Goal: Task Accomplishment & Management: Manage account settings

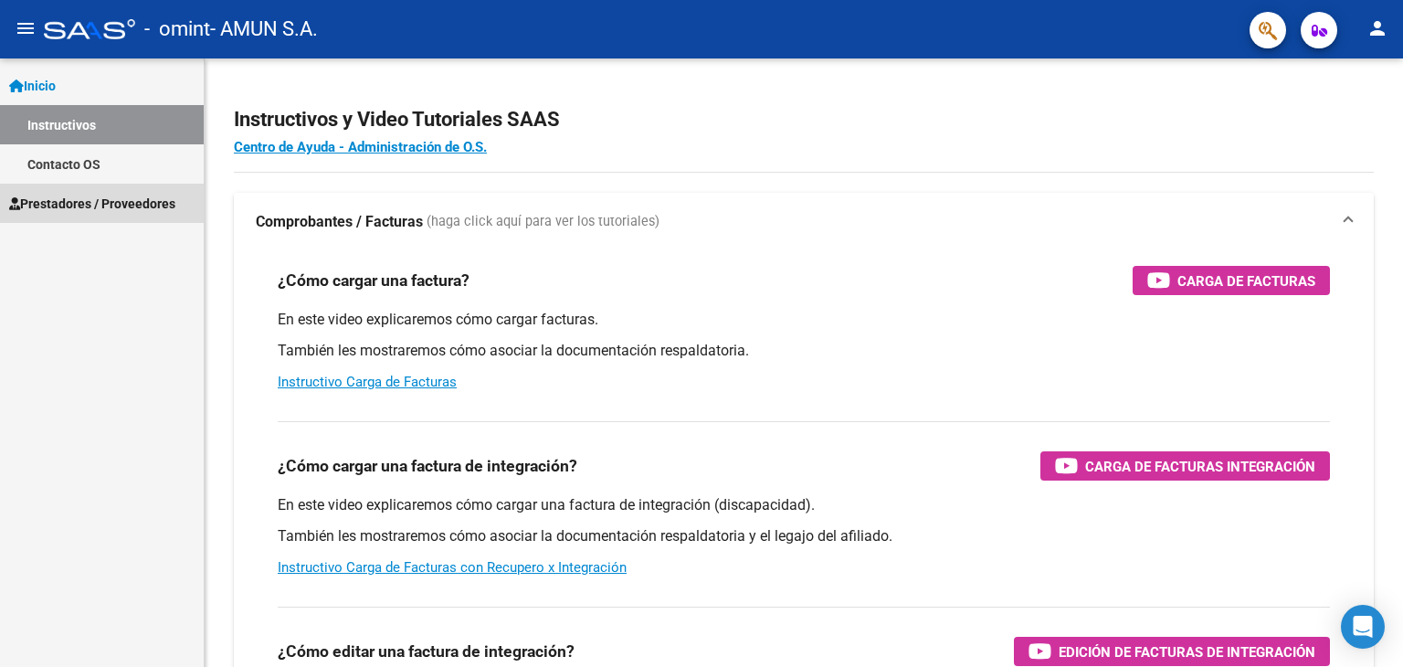
click at [102, 206] on span "Prestadores / Proveedores" at bounding box center [92, 204] width 166 height 20
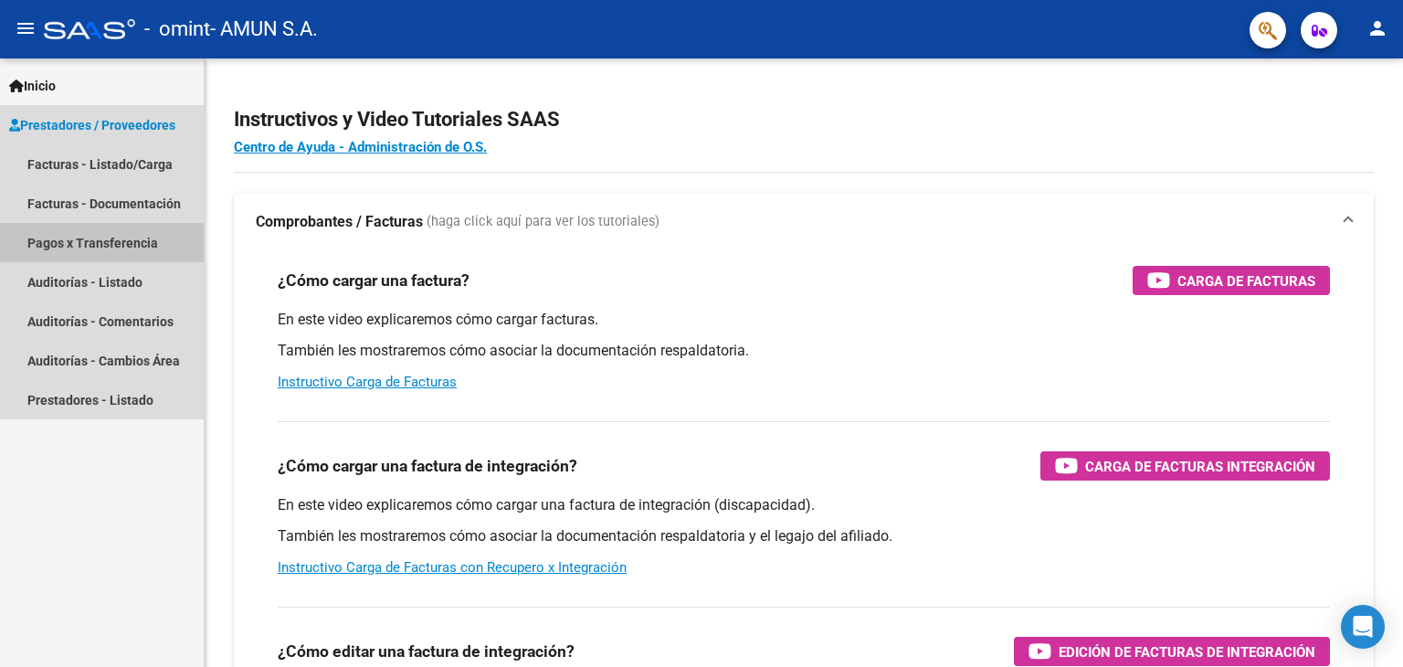
click at [128, 246] on link "Pagos x Transferencia" at bounding box center [102, 242] width 204 height 39
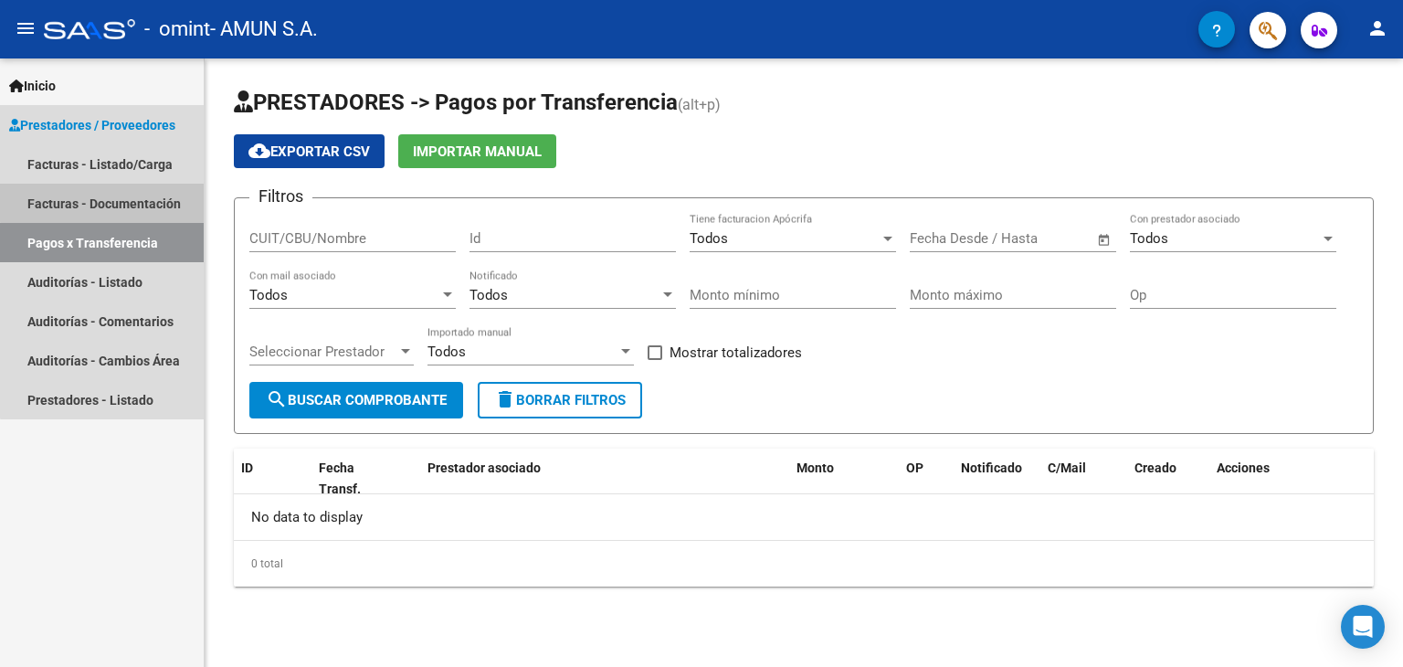
click at [125, 201] on link "Facturas - Documentación" at bounding box center [102, 203] width 204 height 39
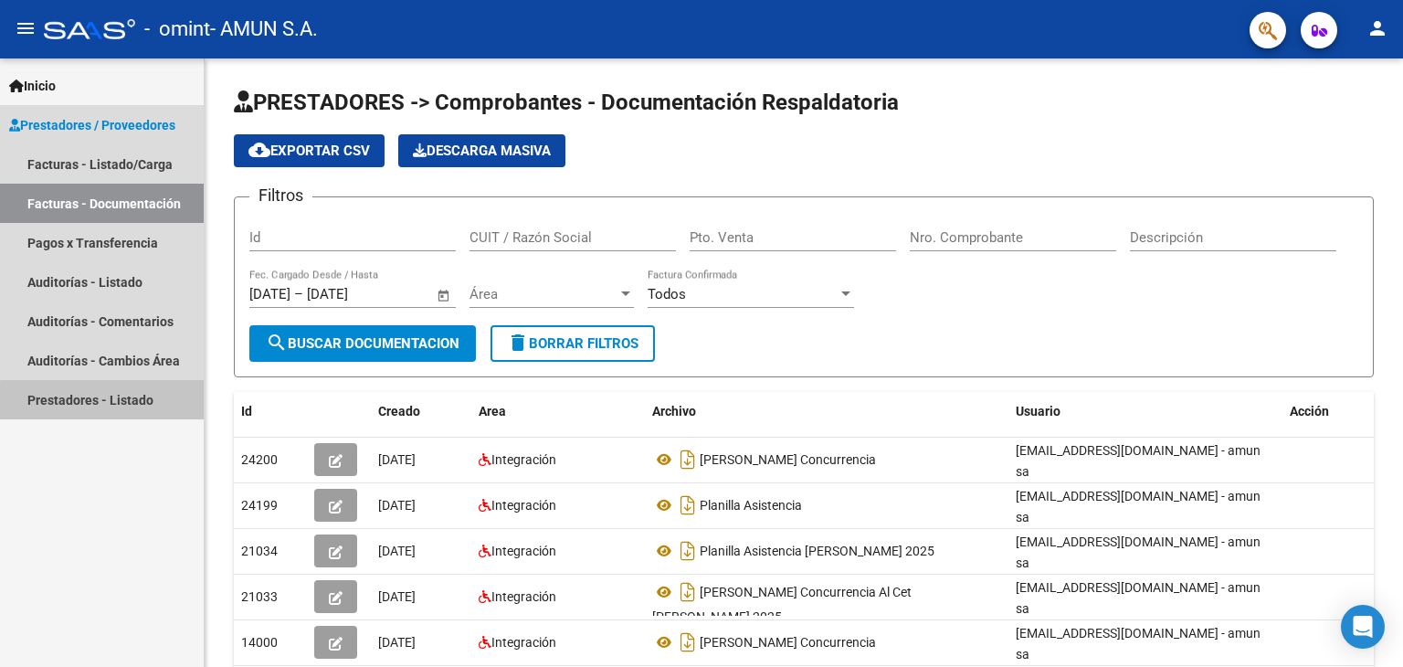
click at [125, 403] on link "Prestadores - Listado" at bounding box center [102, 399] width 204 height 39
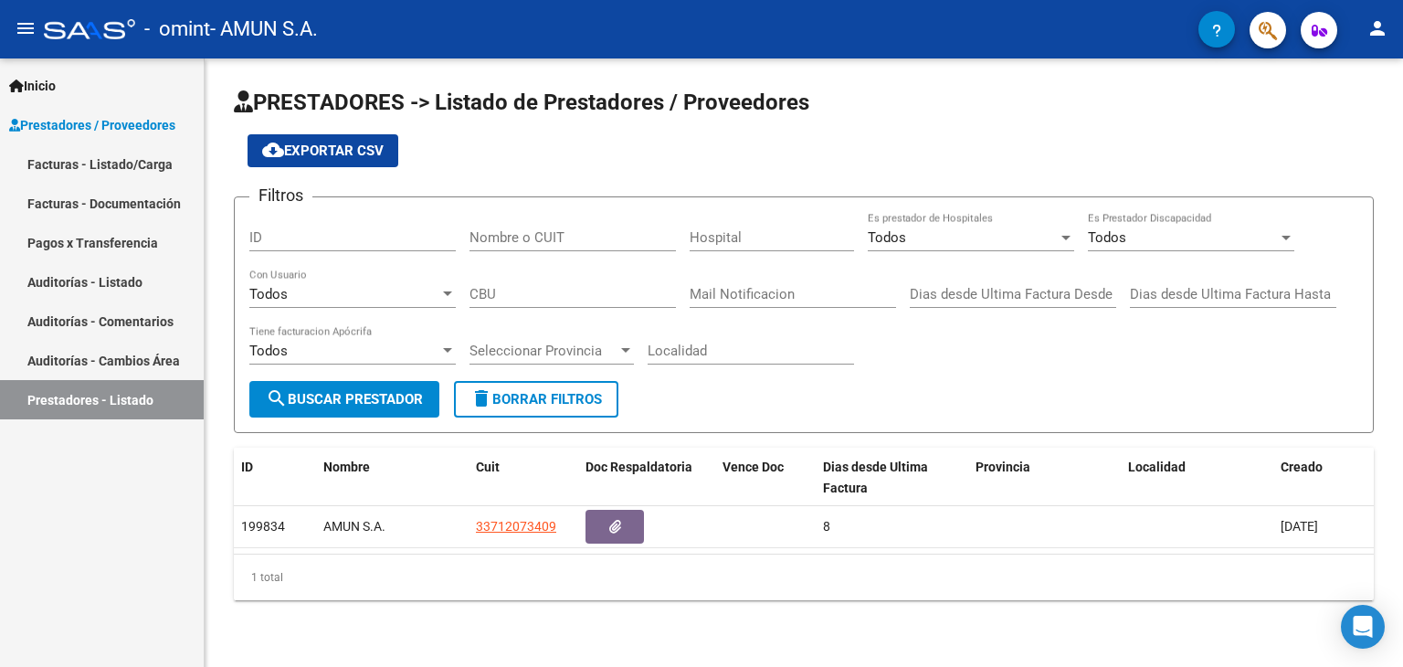
click at [104, 239] on link "Pagos x Transferencia" at bounding box center [102, 242] width 204 height 39
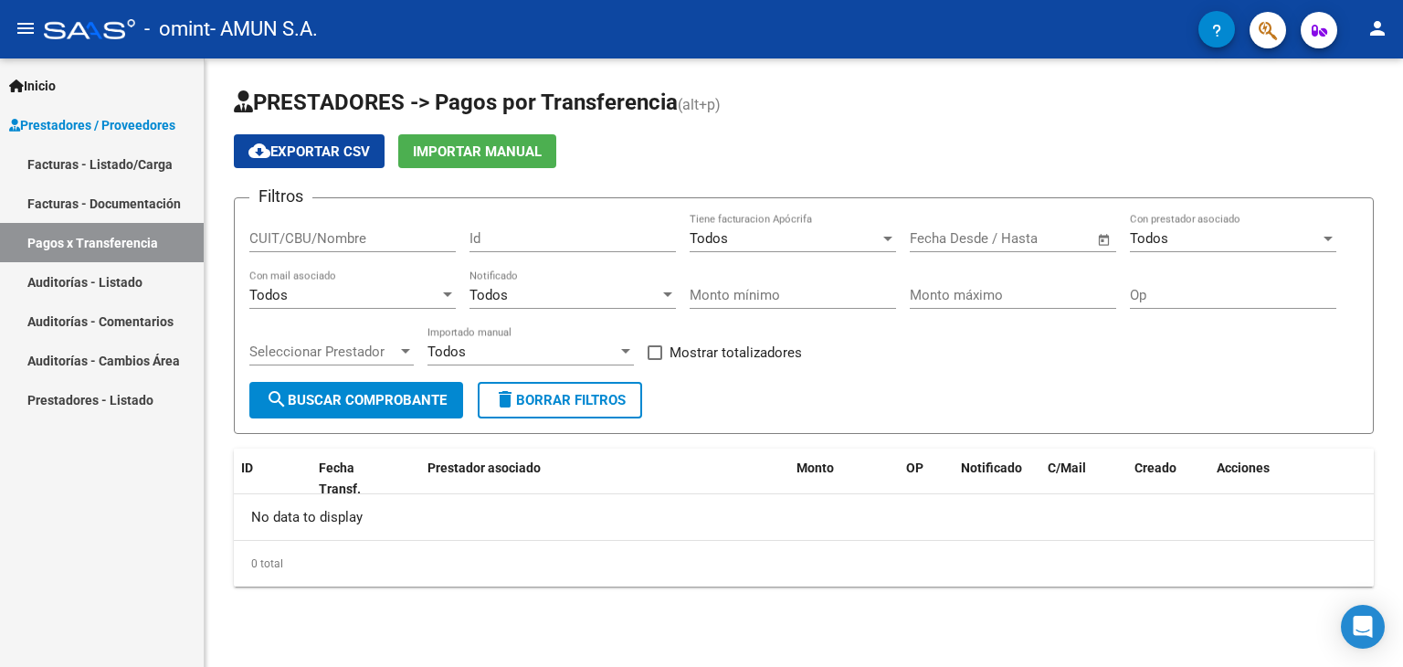
click at [1101, 235] on span "Open calendar" at bounding box center [1104, 239] width 44 height 44
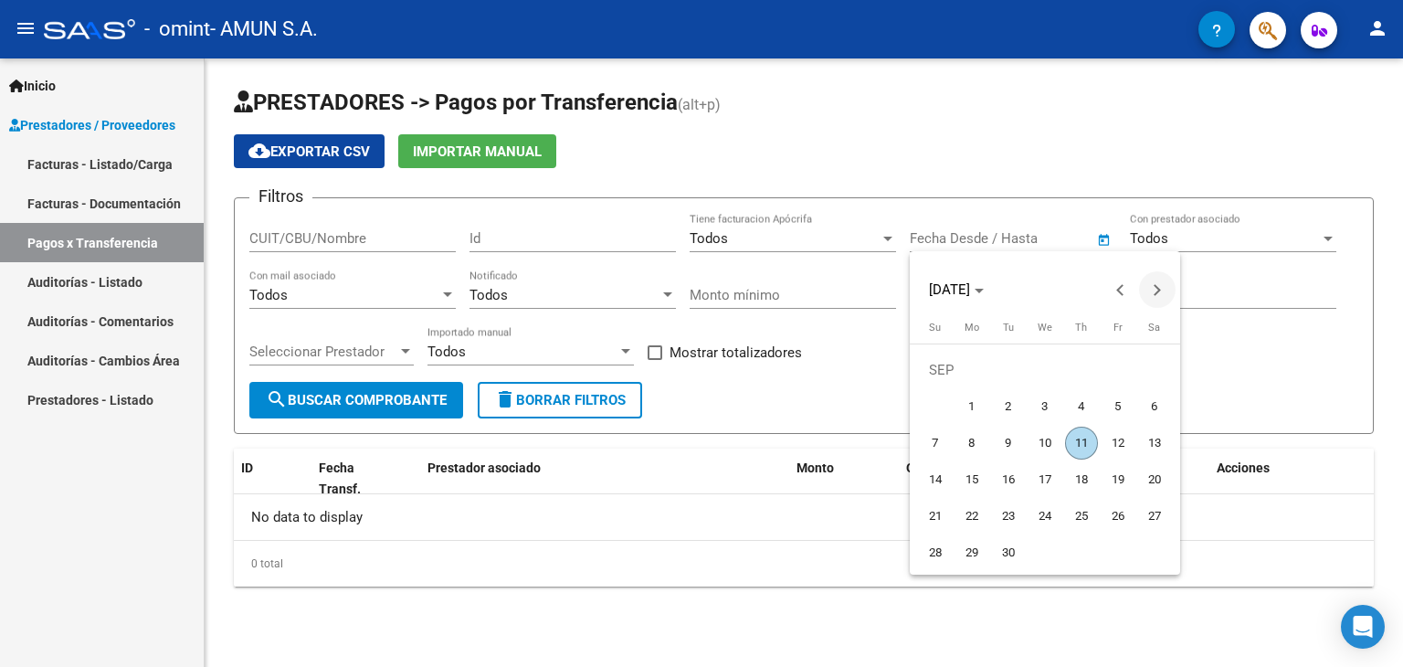
click at [1156, 288] on button "Next month" at bounding box center [1157, 289] width 37 height 37
click at [1119, 289] on button "Previous month" at bounding box center [1120, 289] width 37 height 37
click at [1121, 367] on span "1" at bounding box center [1118, 369] width 33 height 33
type input "[DATE]"
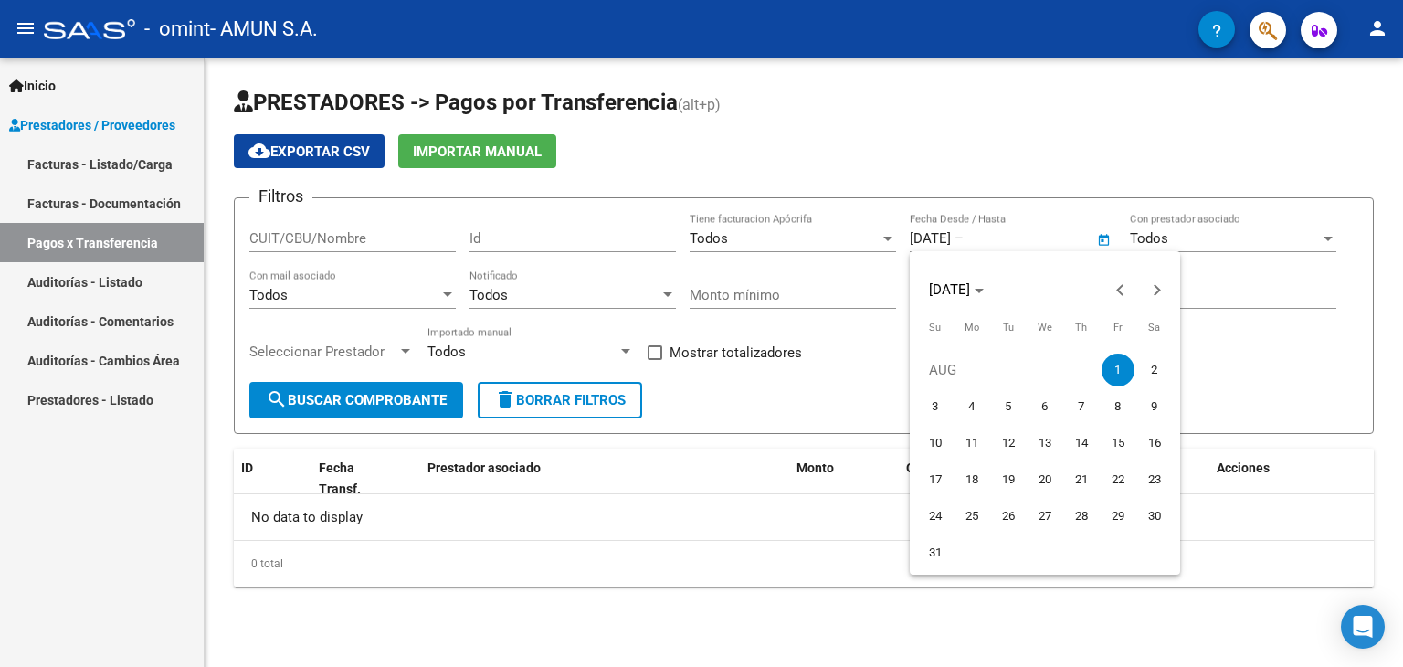
click at [1251, 384] on div at bounding box center [701, 333] width 1403 height 667
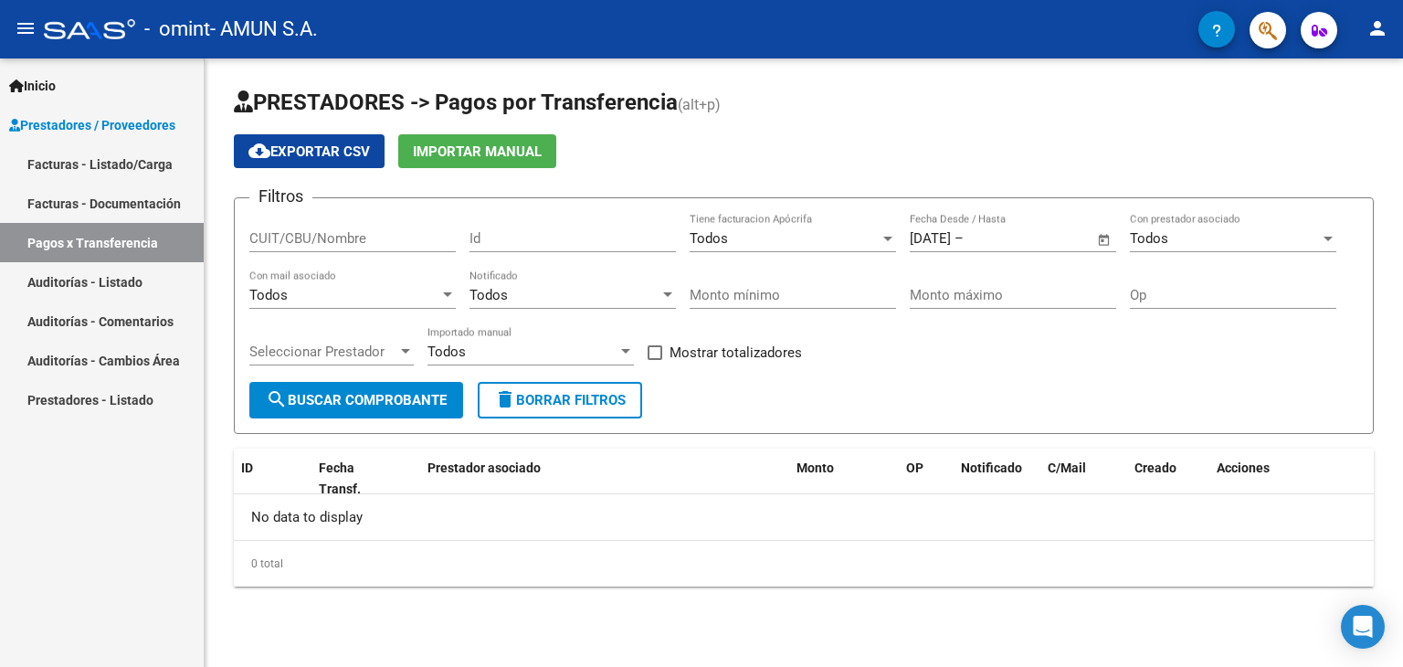
click at [1103, 239] on span "Open calendar" at bounding box center [1104, 239] width 44 height 44
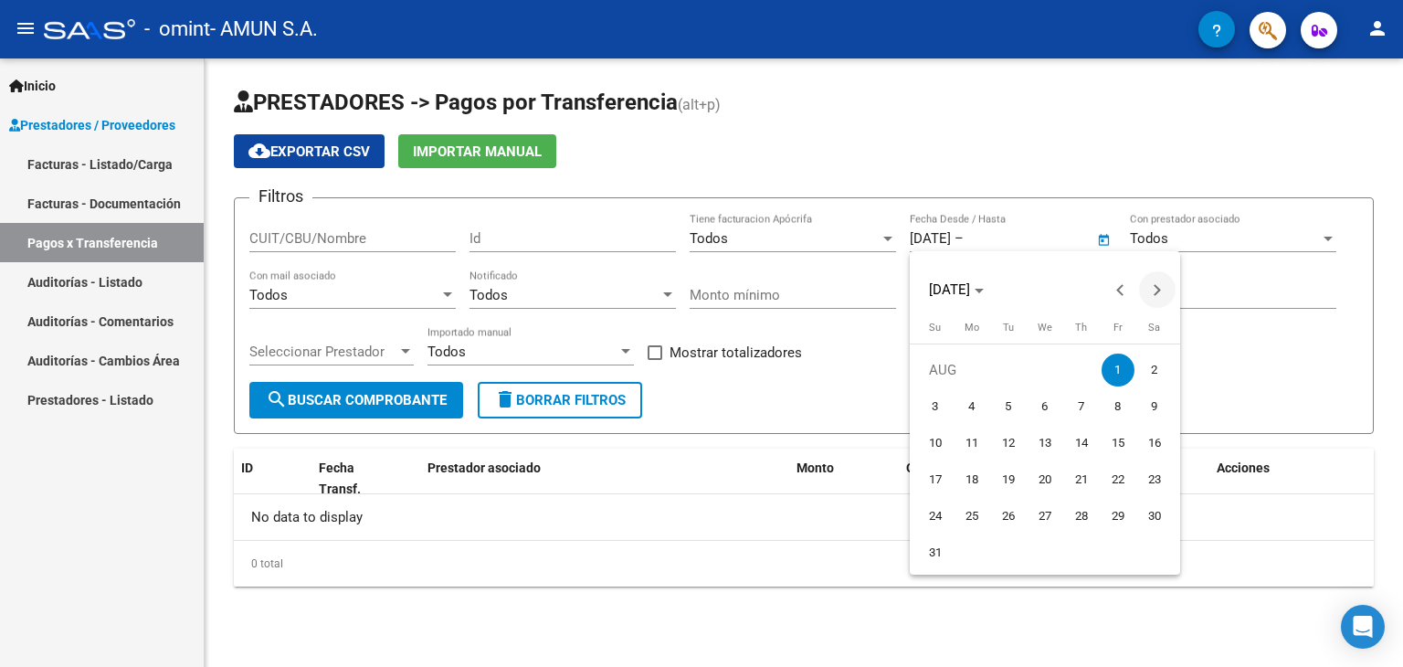
click at [1161, 289] on span "Next month" at bounding box center [1157, 289] width 37 height 37
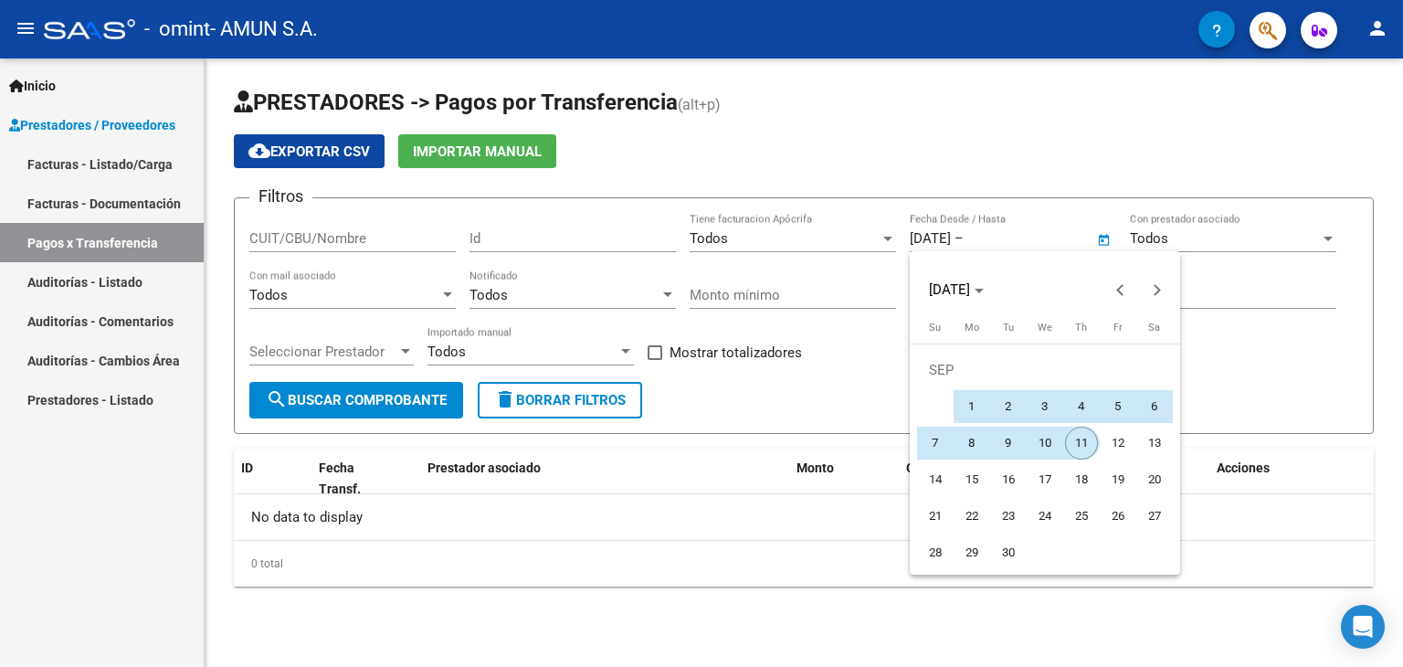
click at [1087, 443] on span "11" at bounding box center [1081, 443] width 33 height 33
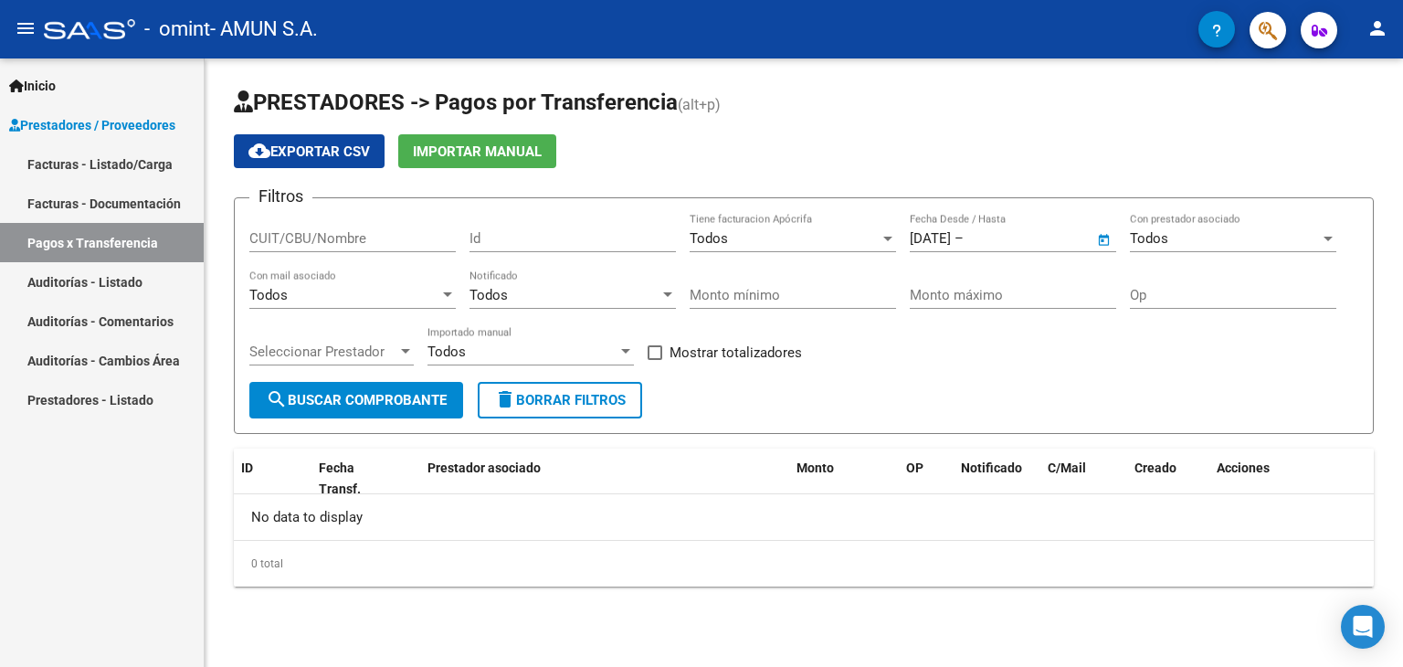
type input "[DATE]"
click at [1329, 238] on div at bounding box center [1327, 239] width 9 height 5
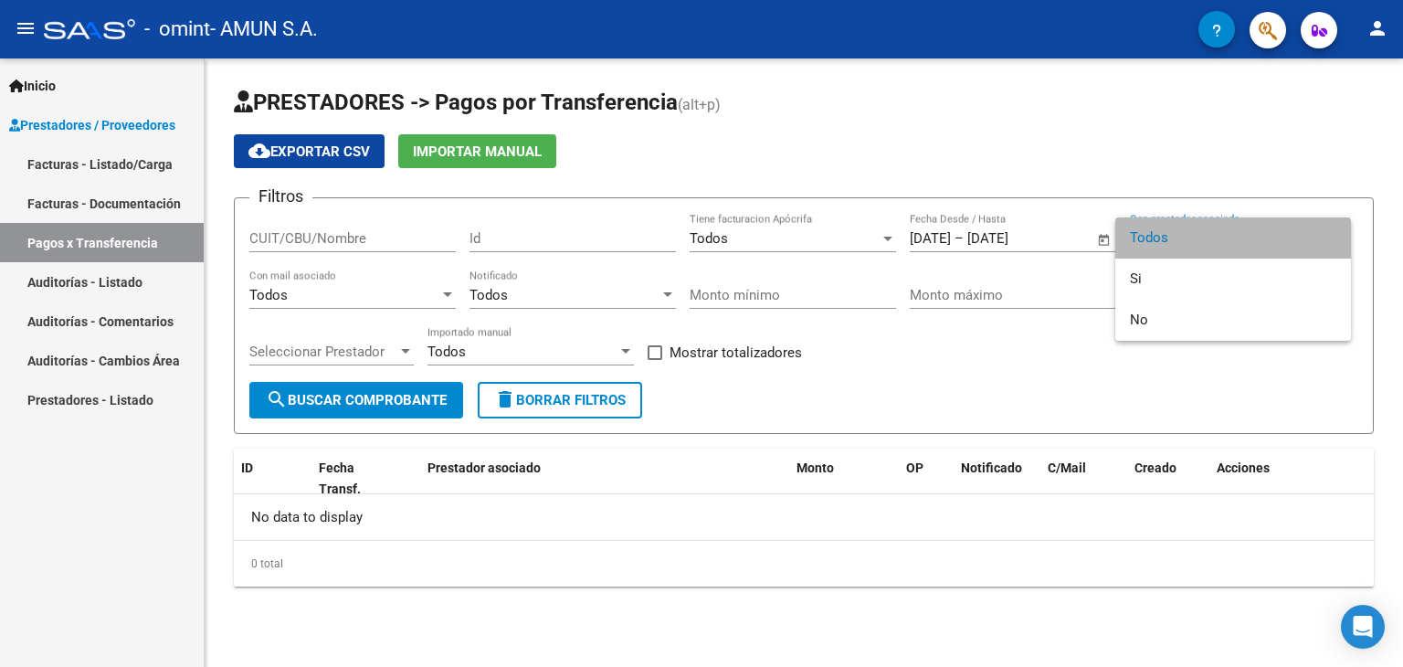
click at [1329, 238] on span "Todos" at bounding box center [1233, 237] width 206 height 41
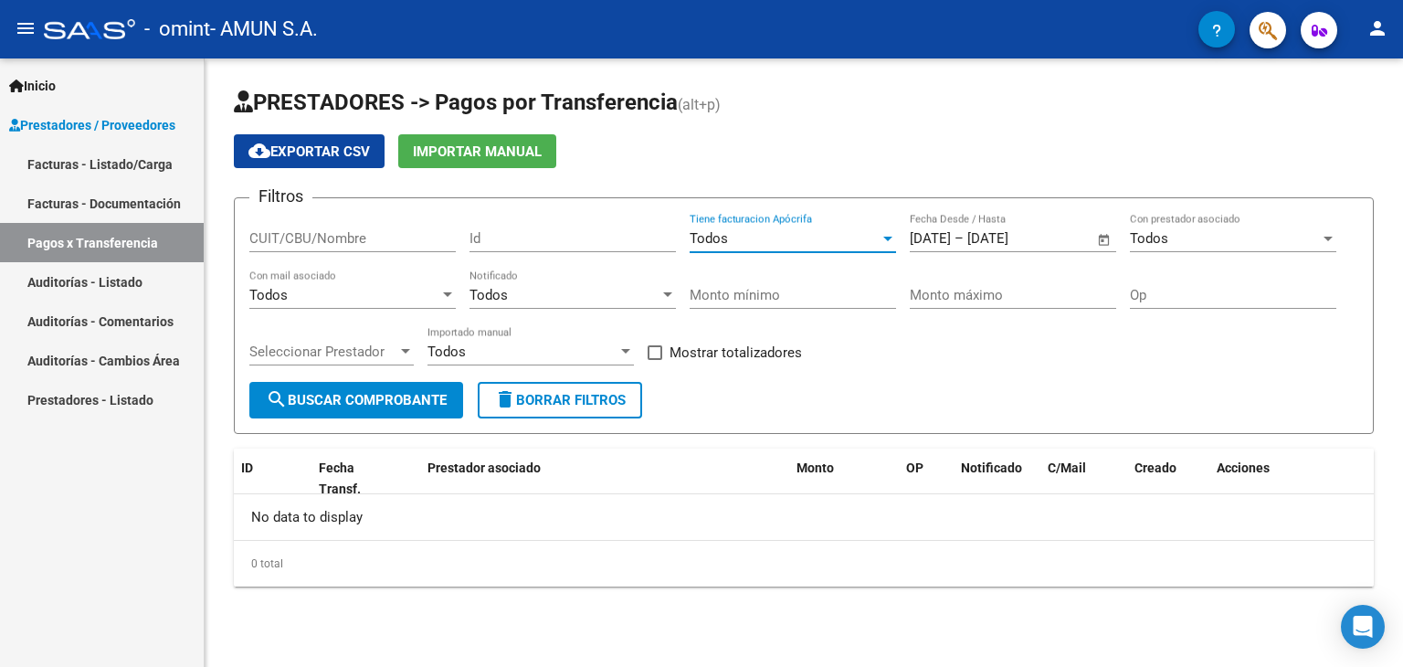
click at [891, 237] on div at bounding box center [887, 239] width 9 height 5
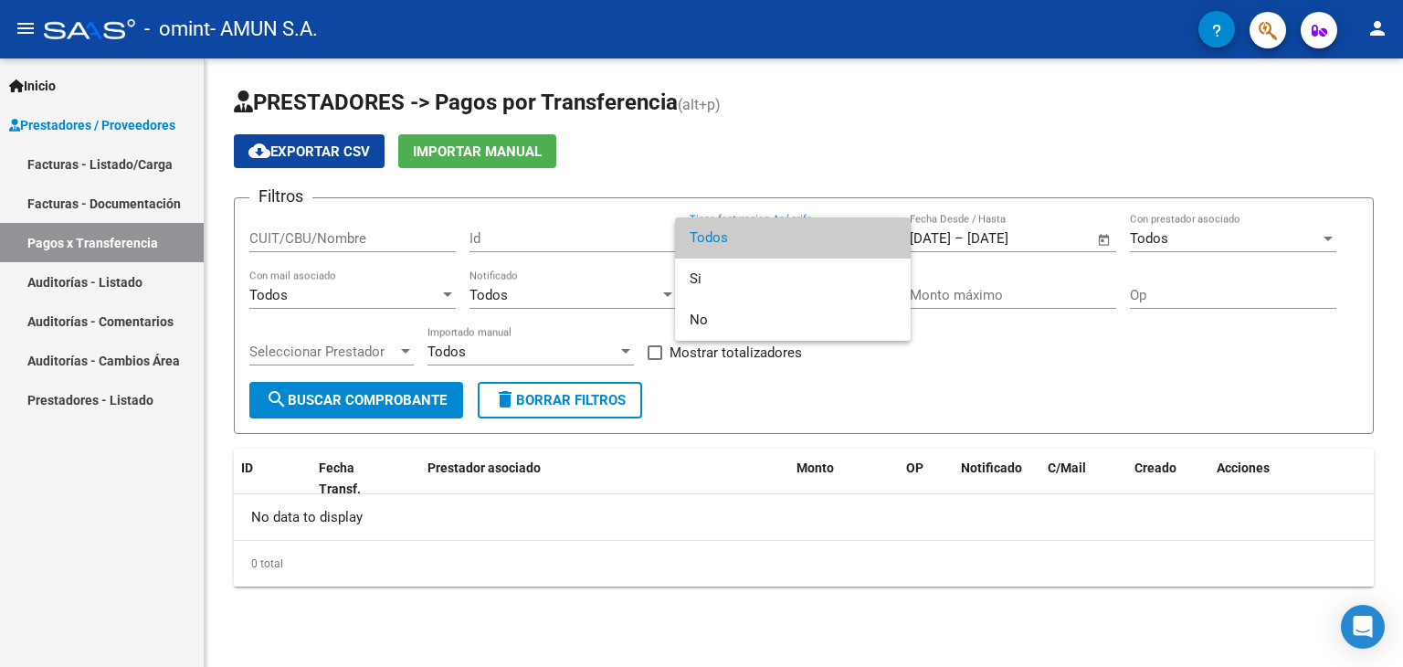
click at [891, 236] on span "Todos" at bounding box center [793, 237] width 206 height 41
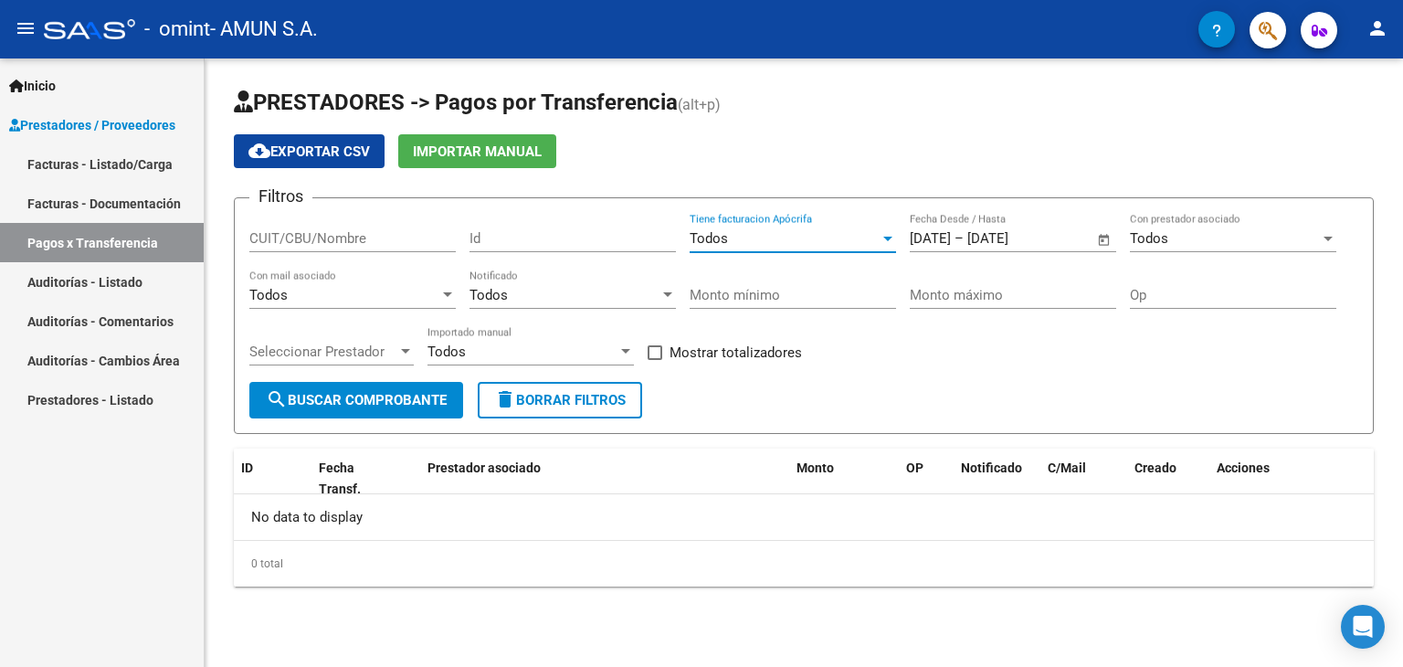
click at [312, 236] on input "CUIT/CBU/Nombre" at bounding box center [352, 238] width 206 height 16
type input "33712073409"
click at [714, 565] on div "0 total" at bounding box center [804, 564] width 1140 height 46
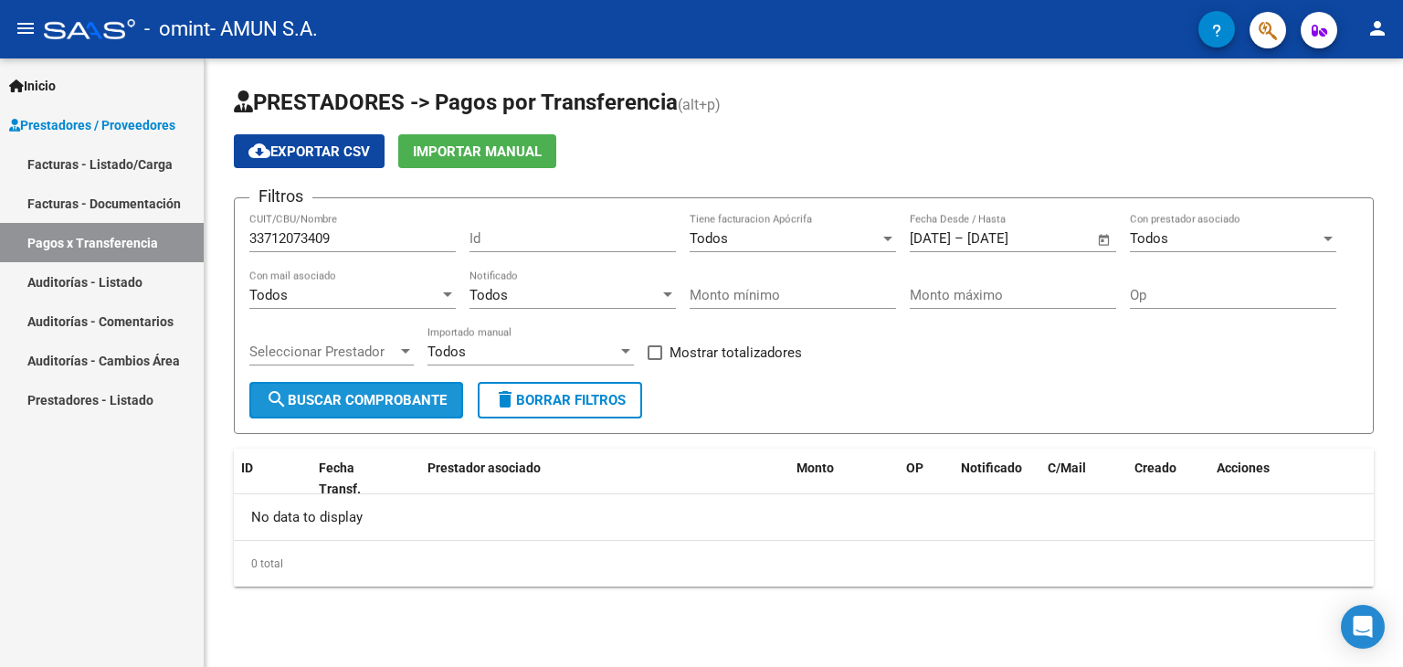
click at [401, 396] on span "search Buscar Comprobante" at bounding box center [356, 400] width 181 height 16
click at [654, 348] on span at bounding box center [655, 352] width 15 height 15
click at [654, 360] on input "Mostrar totalizadores" at bounding box center [654, 360] width 1 height 1
click at [652, 349] on span at bounding box center [655, 352] width 15 height 15
click at [654, 360] on input "Mostrar totalizadores" at bounding box center [654, 360] width 1 height 1
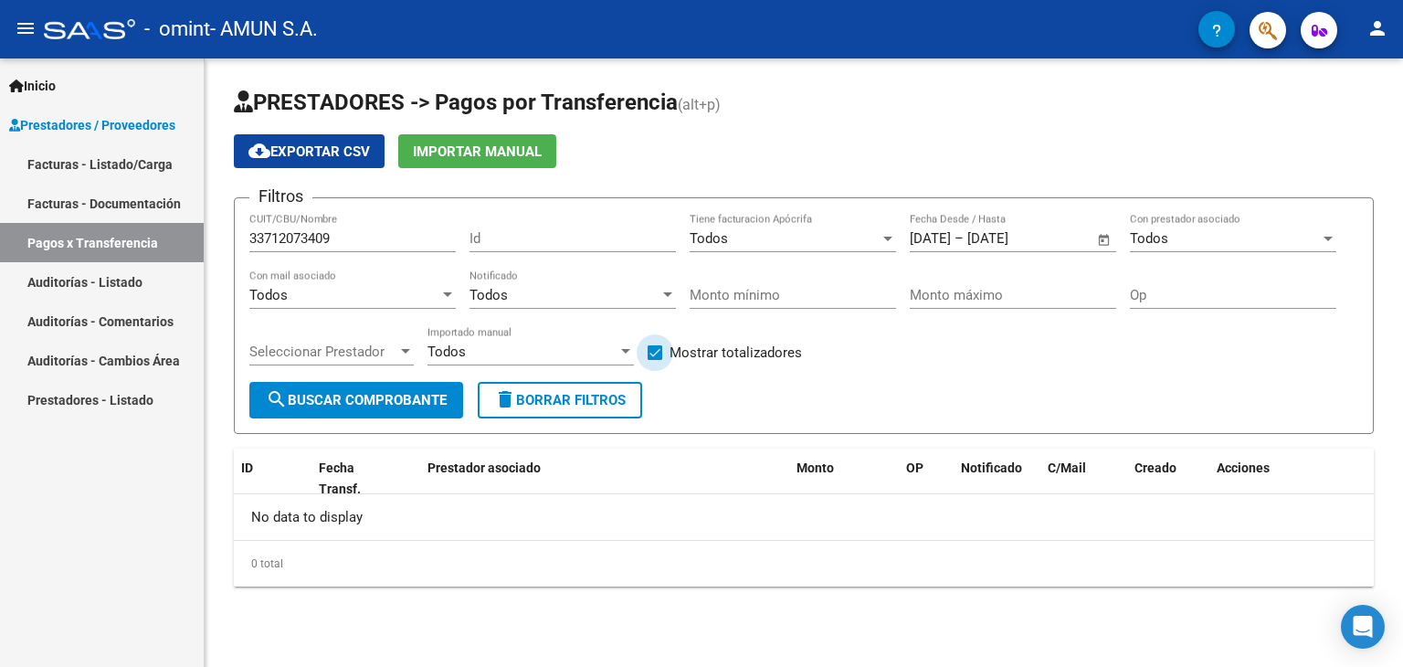
checkbox input "false"
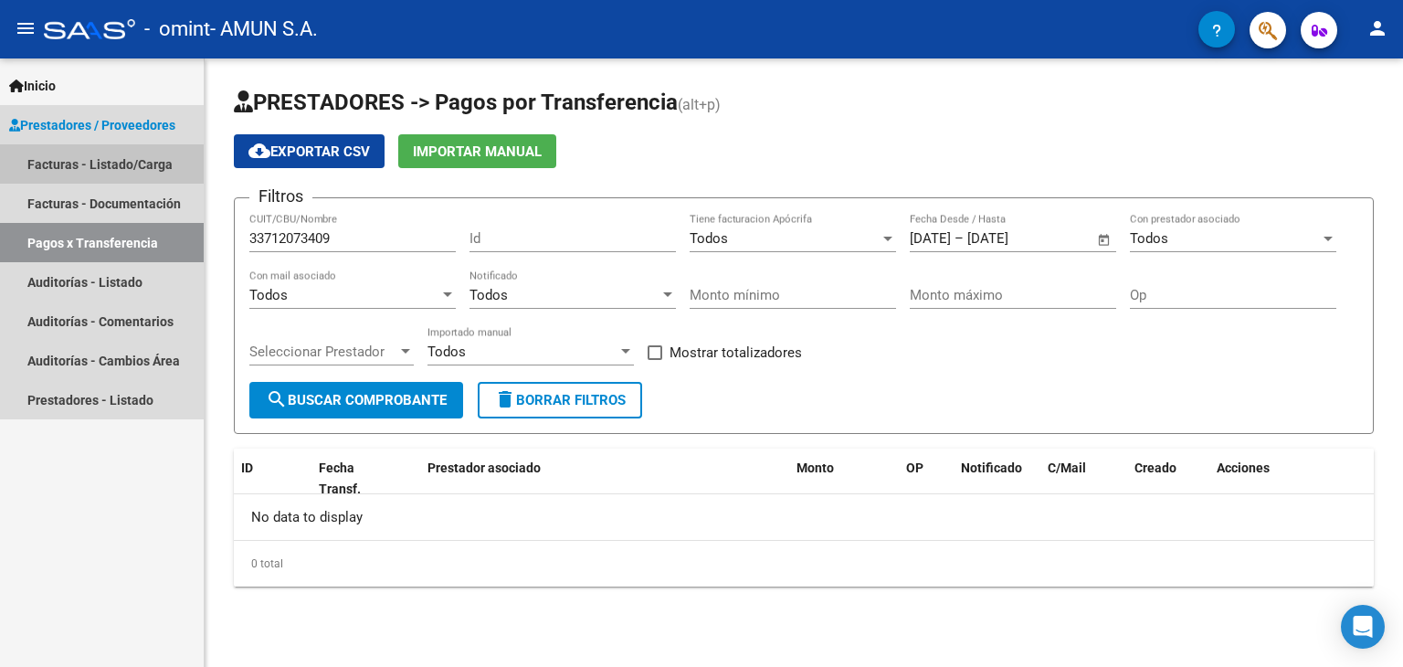
click at [113, 160] on link "Facturas - Listado/Carga" at bounding box center [102, 163] width 204 height 39
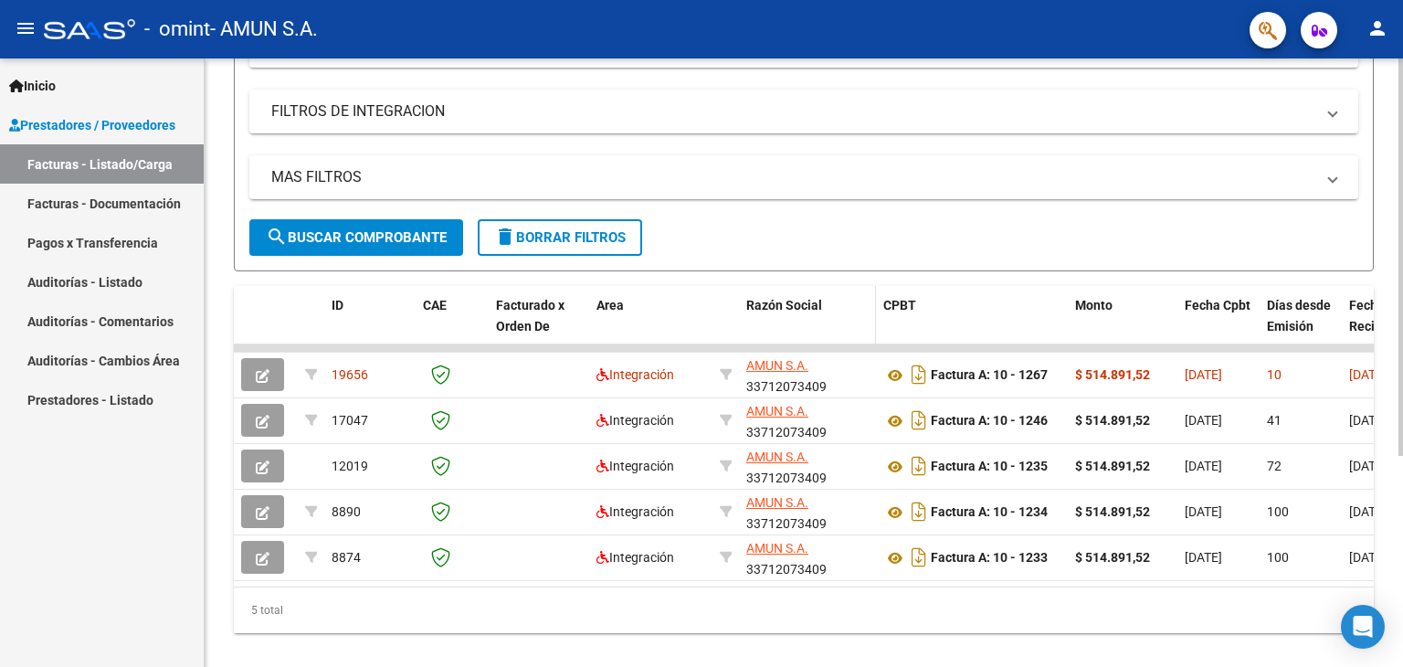
scroll to position [322, 0]
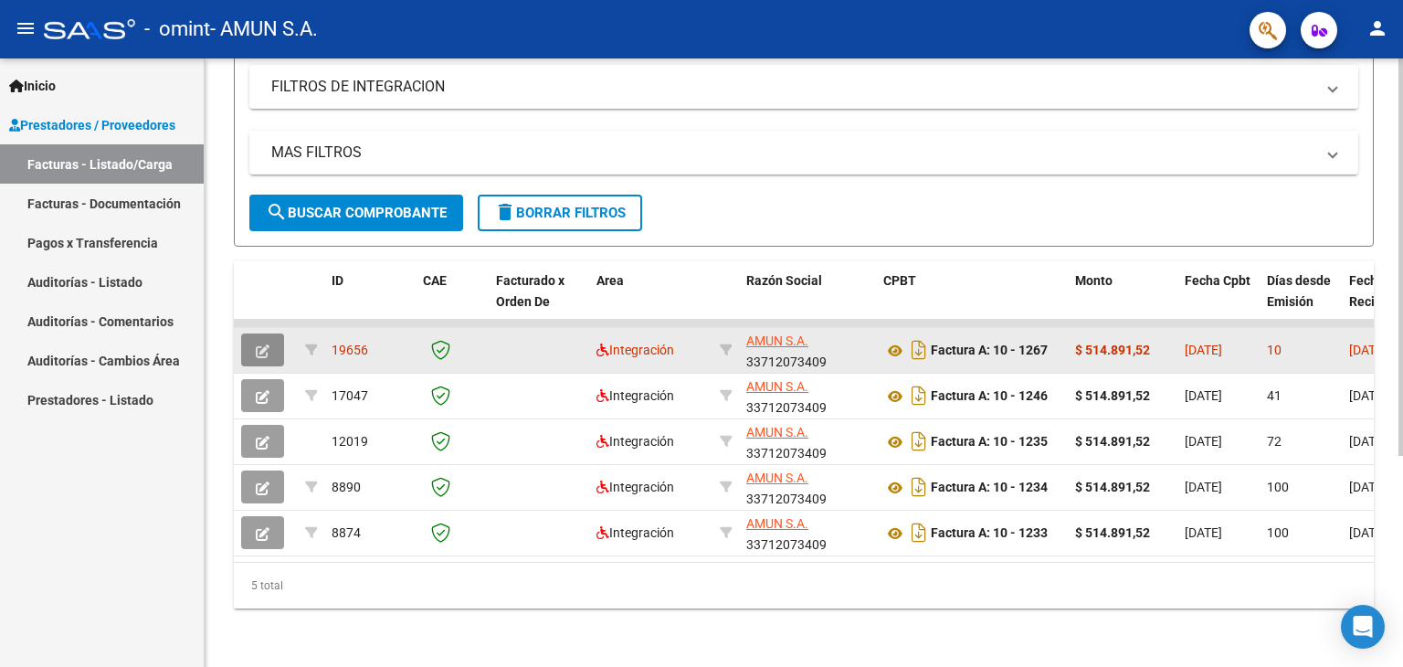
click at [261, 344] on icon "button" at bounding box center [263, 351] width 14 height 14
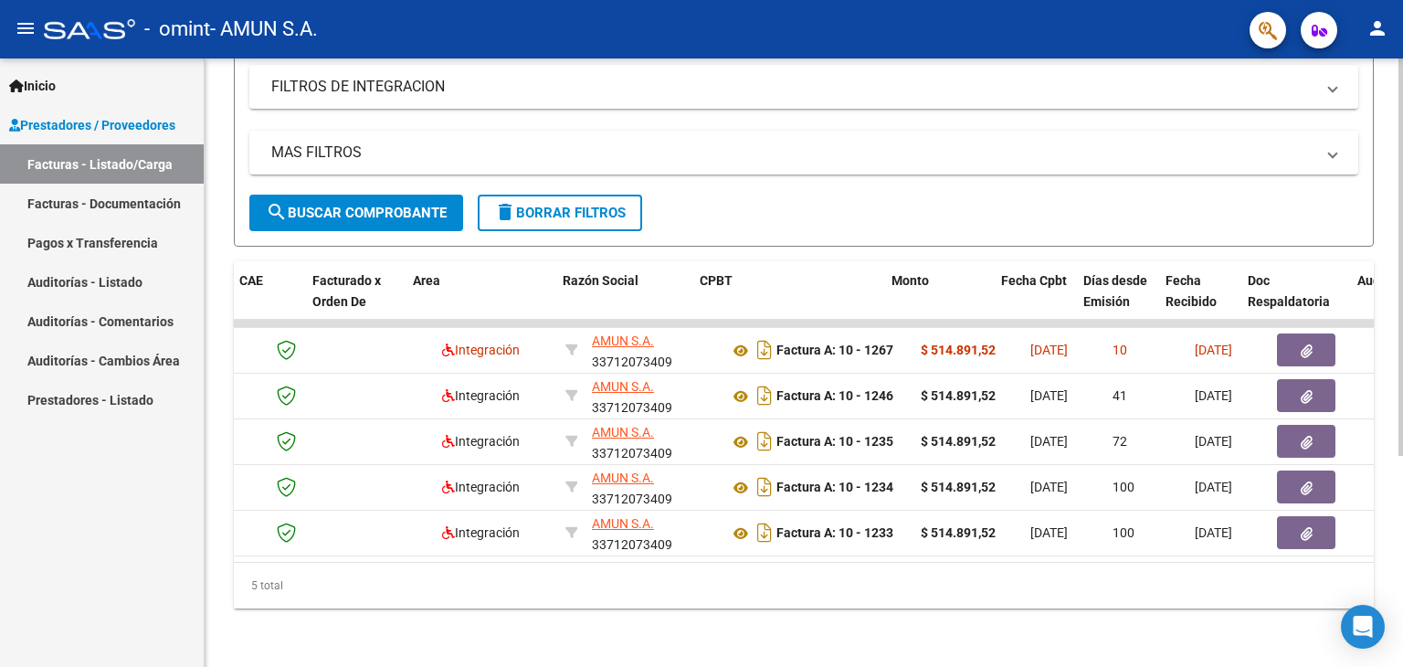
scroll to position [0, 219]
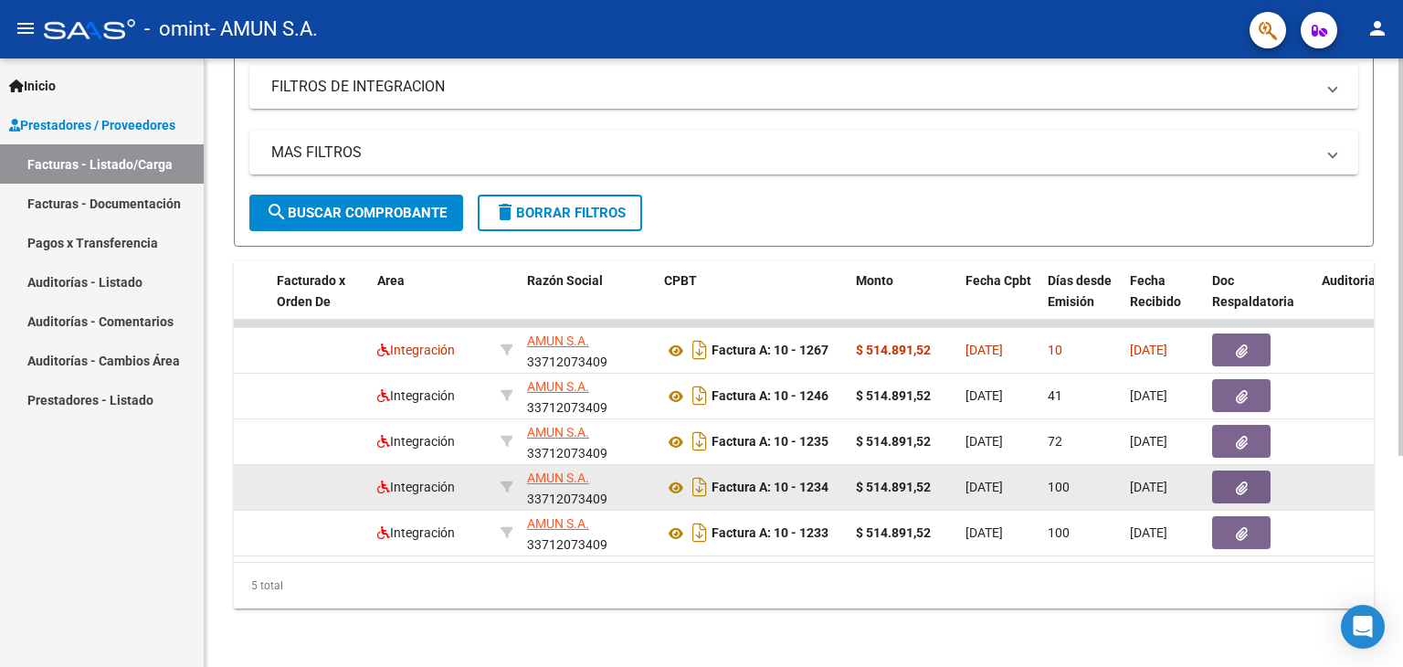
click at [1231, 476] on button "button" at bounding box center [1241, 486] width 58 height 33
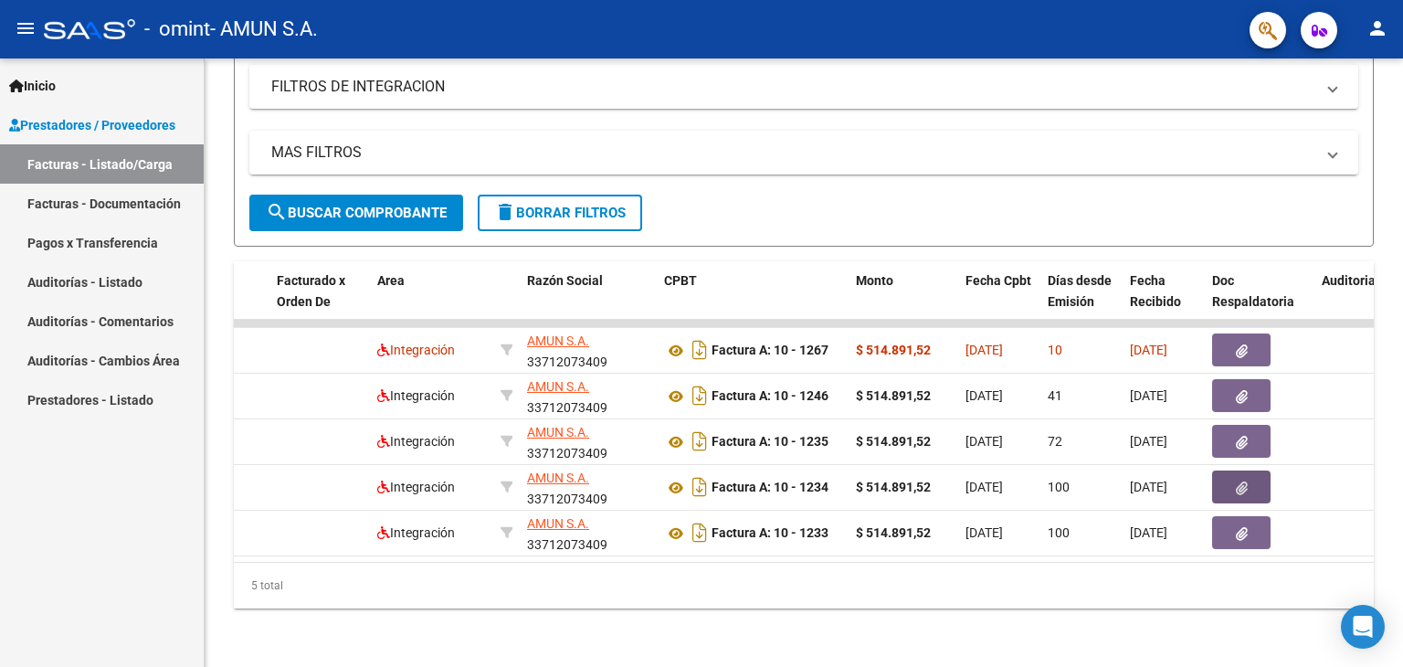
click at [47, 78] on span "Inicio" at bounding box center [32, 86] width 47 height 20
